Goal: Task Accomplishment & Management: Use online tool/utility

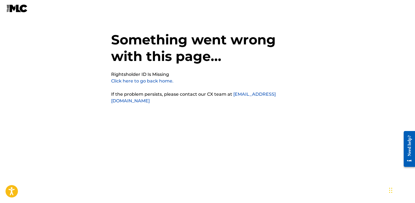
click at [159, 80] on link "Click here to go back home." at bounding box center [142, 80] width 62 height 5
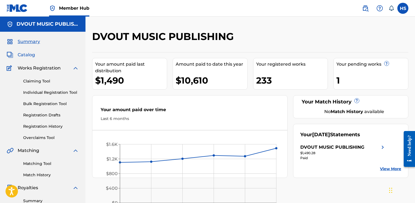
click at [30, 57] on span "Catalog" at bounding box center [26, 55] width 17 height 7
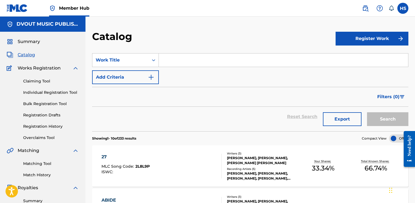
click at [191, 59] on input "Search Form" at bounding box center [283, 59] width 249 height 13
paste input "PJ8ABR"
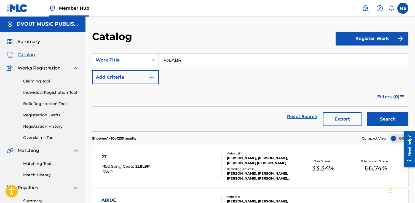
click at [367, 112] on button "Search" at bounding box center [387, 119] width 41 height 14
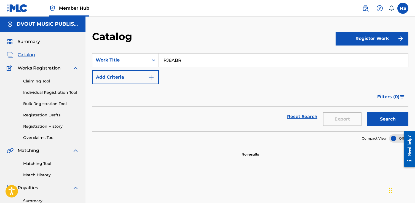
drag, startPoint x: 211, startPoint y: 60, endPoint x: 162, endPoint y: 59, distance: 49.3
click at [162, 59] on input "PJ8ABR" at bounding box center [283, 59] width 249 height 13
type input "perfect friend"
click at [367, 112] on button "Search" at bounding box center [387, 119] width 41 height 14
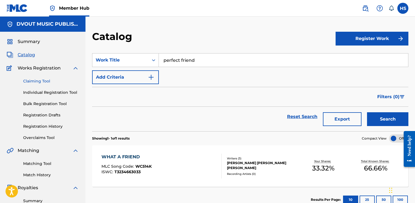
click at [45, 84] on link "Claiming Tool" at bounding box center [51, 81] width 56 height 6
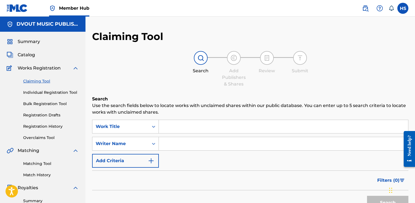
click at [182, 124] on input "Search Form" at bounding box center [283, 126] width 249 height 13
paste input "PJ8ABR"
click at [367, 196] on button "Search" at bounding box center [387, 203] width 41 height 14
drag, startPoint x: 189, startPoint y: 127, endPoint x: 160, endPoint y: 127, distance: 28.1
click at [160, 127] on input "PJ8ABR" at bounding box center [283, 126] width 249 height 13
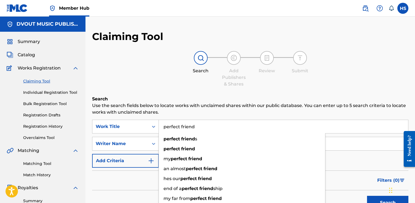
type input "perfect friend"
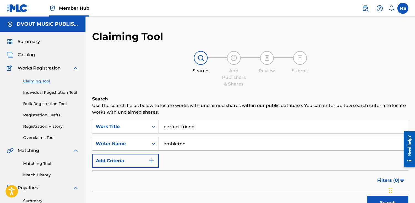
type input "embleton"
click at [367, 196] on button "Search" at bounding box center [387, 203] width 41 height 14
click at [28, 56] on span "Catalog" at bounding box center [26, 55] width 17 height 7
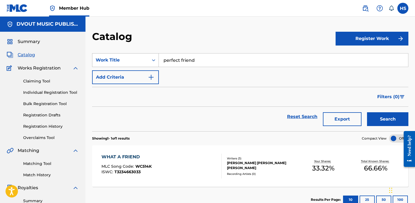
drag, startPoint x: 202, startPoint y: 62, endPoint x: 154, endPoint y: 57, distance: 48.0
click at [154, 57] on div "SearchWithCriteriaa4b435b7-c35b-42be-96cb-ea13c338971e Work Title perfect friend" at bounding box center [250, 60] width 316 height 14
type input "if i could"
click at [367, 112] on button "Search" at bounding box center [387, 119] width 41 height 14
